Goal: Task Accomplishment & Management: Manage account settings

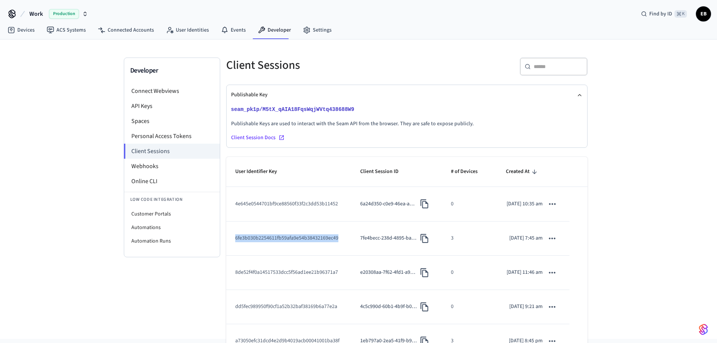
click at [289, 252] on td "6fe3b030b2254611fb59afa9e54b38432169ec49" at bounding box center [288, 239] width 125 height 34
click at [290, 252] on td "6fe3b030b2254611fb59afa9e54b38432169ec49" at bounding box center [288, 239] width 125 height 34
copy td "6fe3b030b2254611fb59afa9e54b38432169ec49"
click at [552, 205] on icon "sticky table" at bounding box center [552, 204] width 6 height 2
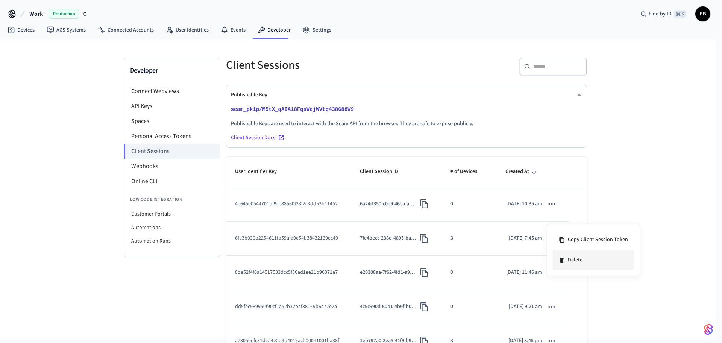
click at [579, 263] on li "Delete" at bounding box center [593, 260] width 81 height 20
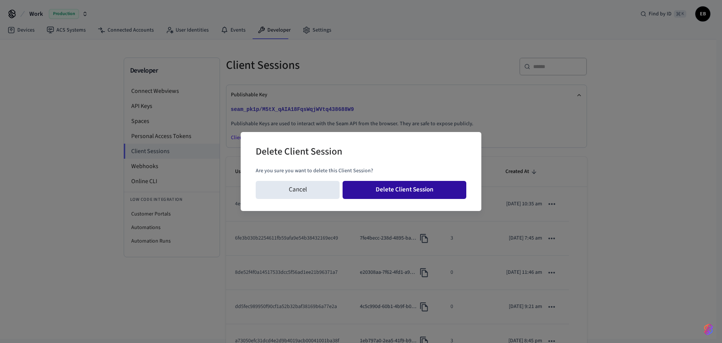
click at [436, 189] on button "Delete Client Session" at bounding box center [405, 190] width 124 height 18
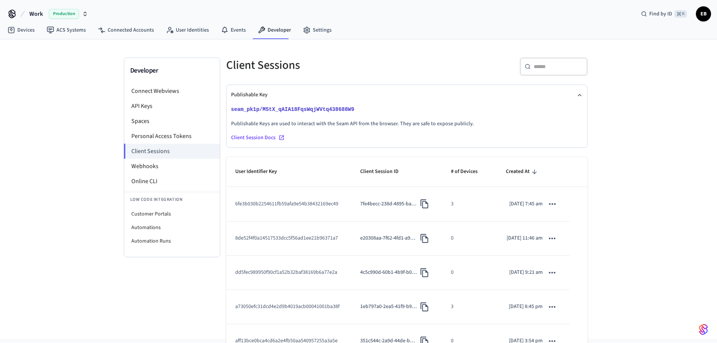
click at [281, 220] on td "6fe3b030b2254611fb59afa9e54b38432169ec49" at bounding box center [288, 204] width 125 height 34
click at [282, 214] on td "6fe3b030b2254611fb59afa9e54b38432169ec49" at bounding box center [288, 204] width 125 height 34
copy td "6fe3b030b2254611fb59afa9e54b38432169ec49"
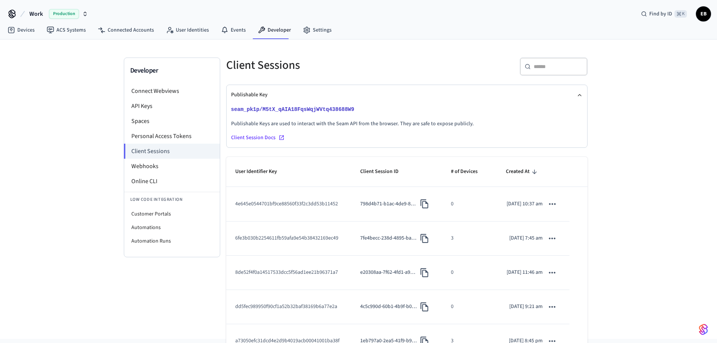
click at [289, 212] on td "4e645e0544701bf9ce88560f33f2c3dd53b11452" at bounding box center [288, 204] width 125 height 34
copy td "4e645e0544701bf9ce88560f33f2c3dd53b11452"
click at [551, 209] on icon "sticky table" at bounding box center [552, 204] width 10 height 10
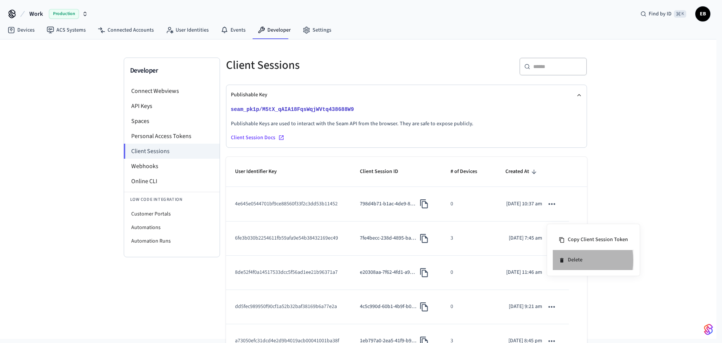
click at [561, 260] on icon at bounding box center [561, 260] width 3 height 5
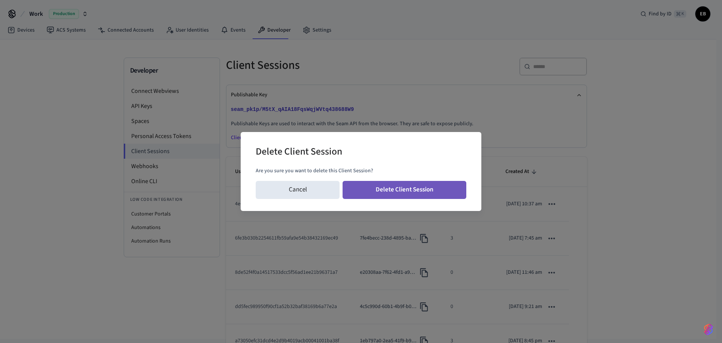
click at [463, 189] on button "Delete Client Session" at bounding box center [405, 190] width 124 height 18
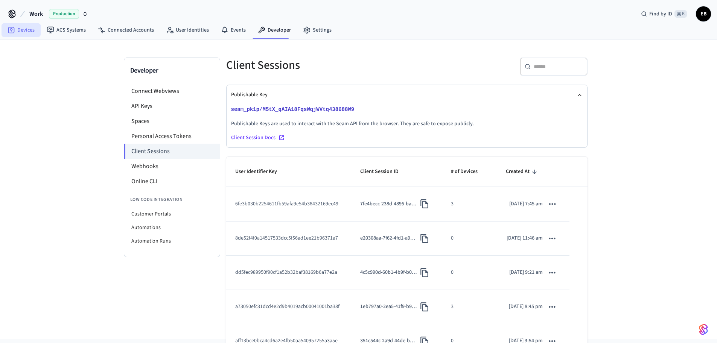
click at [22, 30] on link "Devices" at bounding box center [21, 30] width 39 height 14
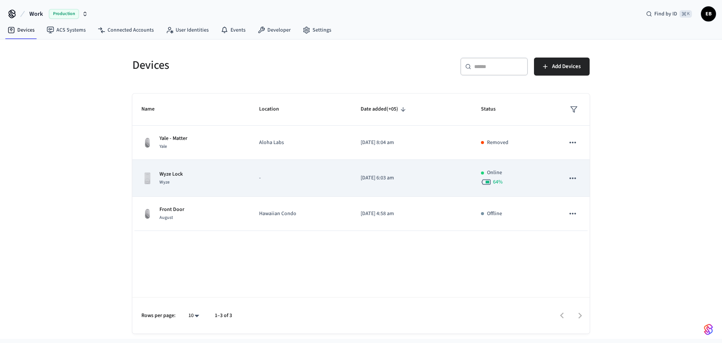
click at [198, 177] on div "Wyze Lock Wyze" at bounding box center [191, 178] width 100 height 16
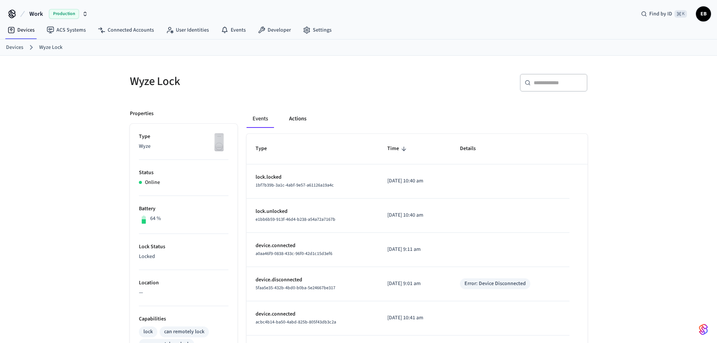
click at [294, 116] on button "Actions" at bounding box center [297, 119] width 29 height 18
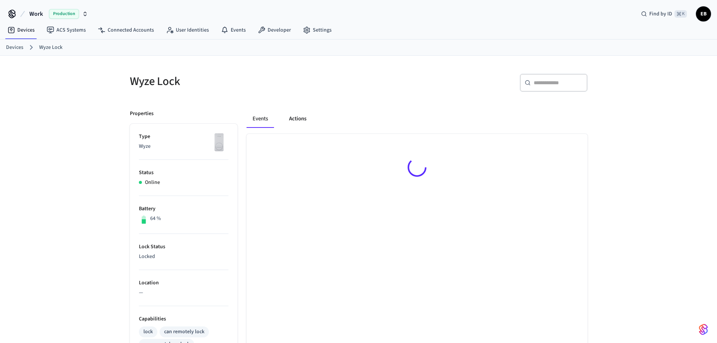
click at [295, 117] on button "Actions" at bounding box center [297, 119] width 29 height 18
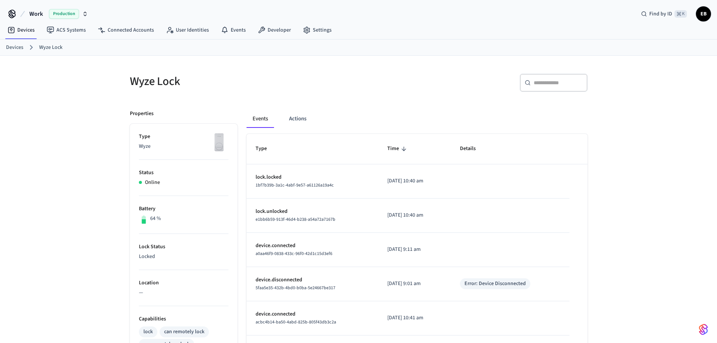
click at [295, 117] on button "Actions" at bounding box center [297, 119] width 29 height 18
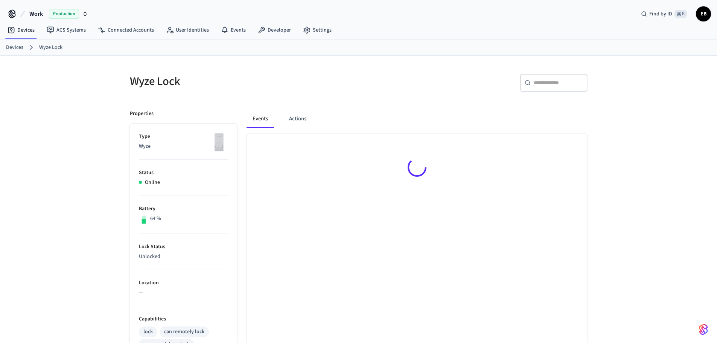
click at [295, 117] on button "Actions" at bounding box center [297, 119] width 29 height 18
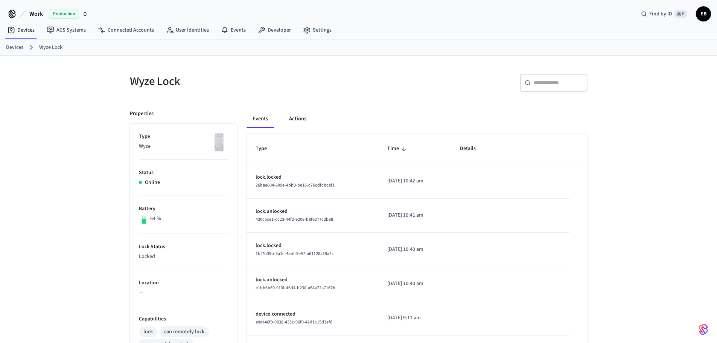
click at [301, 122] on button "Actions" at bounding box center [297, 119] width 29 height 18
click at [317, 116] on div "Events Actions" at bounding box center [416, 119] width 341 height 18
click at [289, 119] on button "Actions" at bounding box center [297, 119] width 29 height 18
click at [304, 121] on button "Actions" at bounding box center [297, 119] width 29 height 18
click at [287, 120] on button "Actions" at bounding box center [297, 119] width 29 height 18
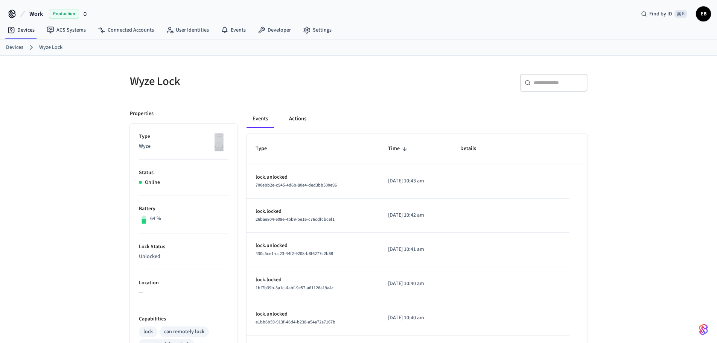
click at [304, 119] on button "Actions" at bounding box center [297, 119] width 29 height 18
click at [301, 120] on button "Actions" at bounding box center [297, 119] width 29 height 18
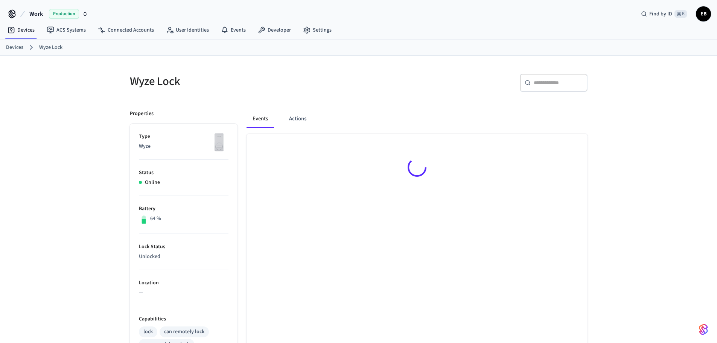
click at [303, 120] on button "Actions" at bounding box center [297, 119] width 29 height 18
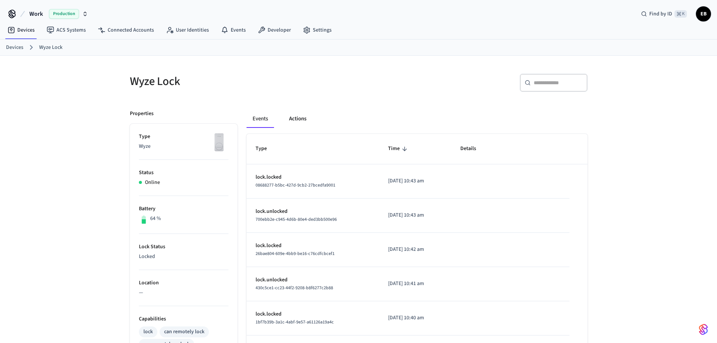
click at [307, 119] on button "Actions" at bounding box center [297, 119] width 29 height 18
